Goal: Task Accomplishment & Management: Use online tool/utility

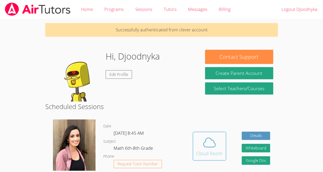
click at [209, 140] on icon at bounding box center [209, 142] width 14 height 14
click at [212, 143] on icon at bounding box center [209, 142] width 14 height 14
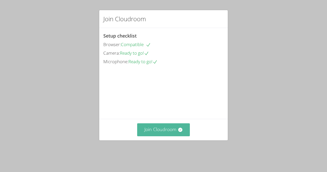
click at [163, 134] on button "Join Cloudroom" at bounding box center [163, 129] width 53 height 13
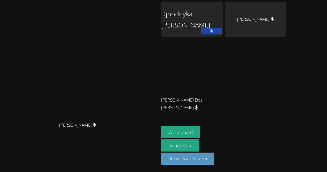
click at [18, 133] on div "[PERSON_NAME]" at bounding box center [79, 129] width 155 height 21
click at [23, 134] on div "[PERSON_NAME]" at bounding box center [79, 129] width 155 height 21
click at [22, 159] on div "[PERSON_NAME] [PERSON_NAME]" at bounding box center [79, 85] width 155 height 167
click at [223, 13] on div "Djoodnyka Dorvilus" at bounding box center [191, 19] width 61 height 35
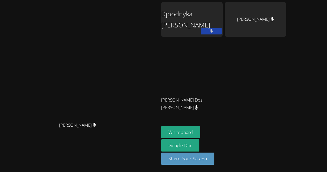
click at [223, 15] on div "Djoodnyka Dorvilus" at bounding box center [191, 19] width 61 height 35
click at [223, 20] on div "Djoodnyka Dorvilus" at bounding box center [191, 19] width 61 height 35
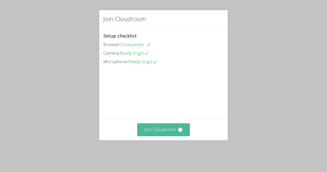
click at [162, 136] on button "Join Cloudroom" at bounding box center [163, 129] width 53 height 13
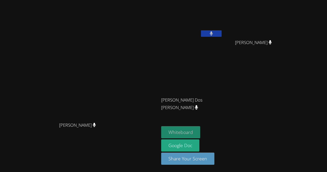
click at [200, 133] on button "Whiteboard" at bounding box center [180, 132] width 39 height 12
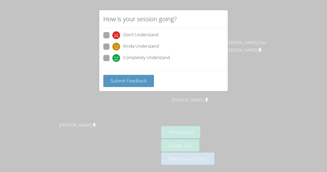
click at [110, 58] on label "Completely Understand" at bounding box center [136, 58] width 67 height 7
click at [112, 58] on input "Completely Understand" at bounding box center [114, 57] width 4 height 4
radio input "true"
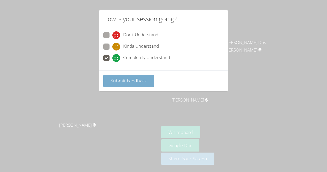
click at [134, 79] on span "Submit Feedback" at bounding box center [129, 80] width 36 height 6
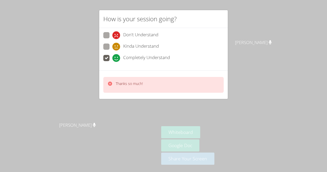
click at [197, 77] on div "Thanks so much!" at bounding box center [163, 85] width 120 height 16
click at [229, 11] on div "How is your session going? Don't Understand Kinda Understand Completely Underst…" at bounding box center [163, 86] width 327 height 172
